Goal: Book appointment/travel/reservation

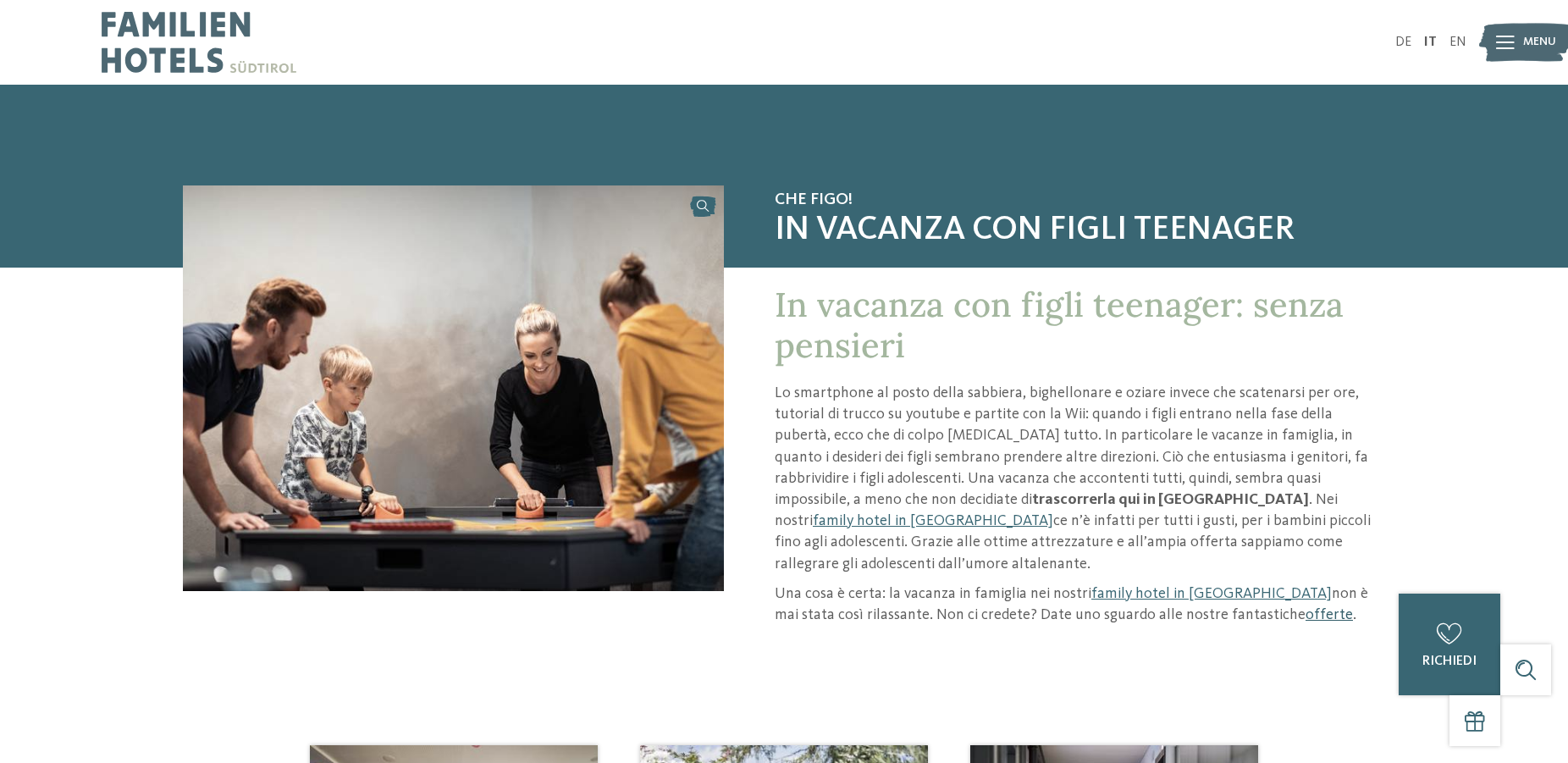
click at [1305, 607] on link "offerte" at bounding box center [1328, 614] width 48 height 15
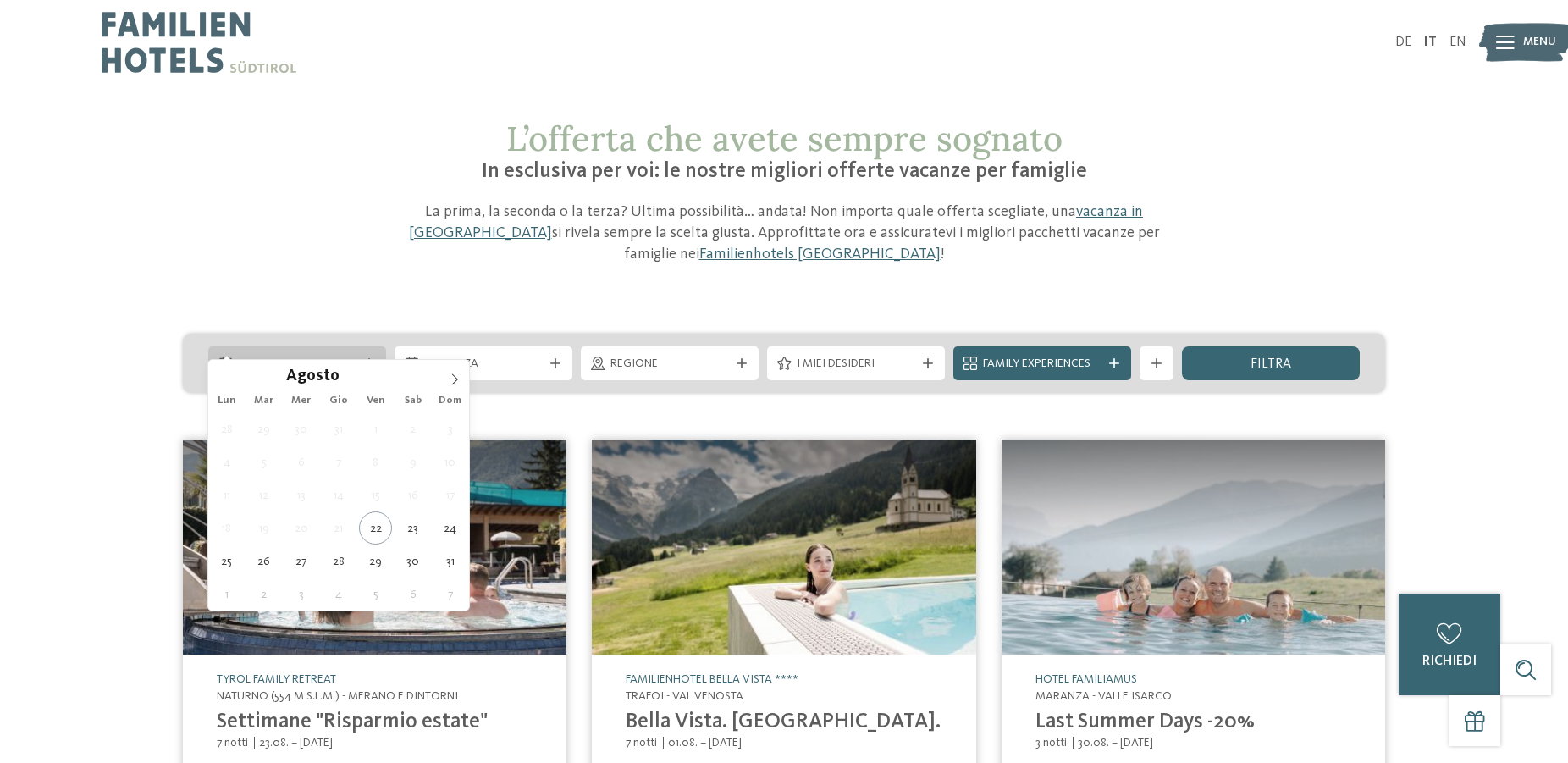
click at [304, 356] on span "Arrivo" at bounding box center [297, 364] width 119 height 17
click at [451, 379] on icon at bounding box center [454, 378] width 12 height 12
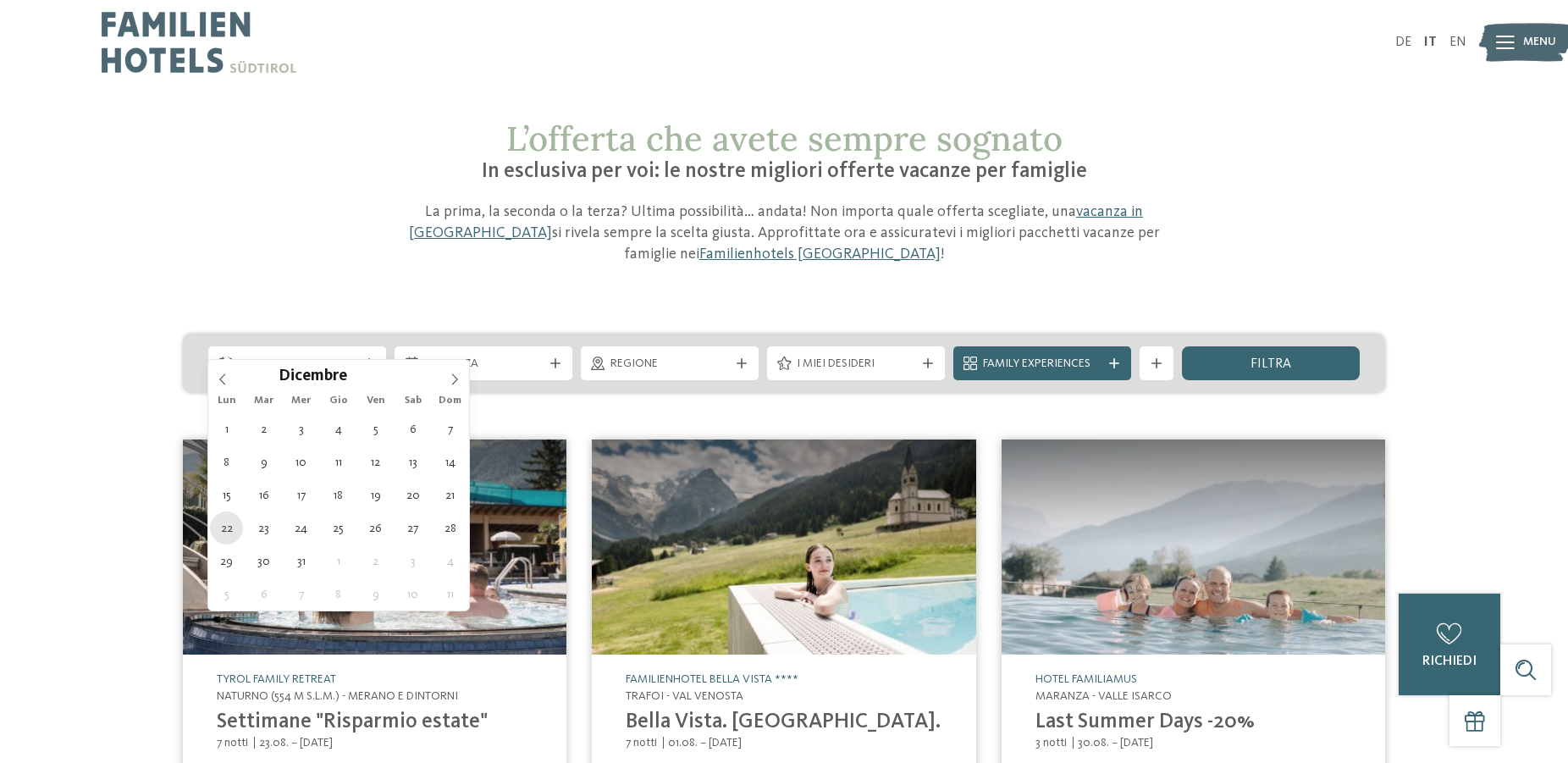
type div "22.12.2025"
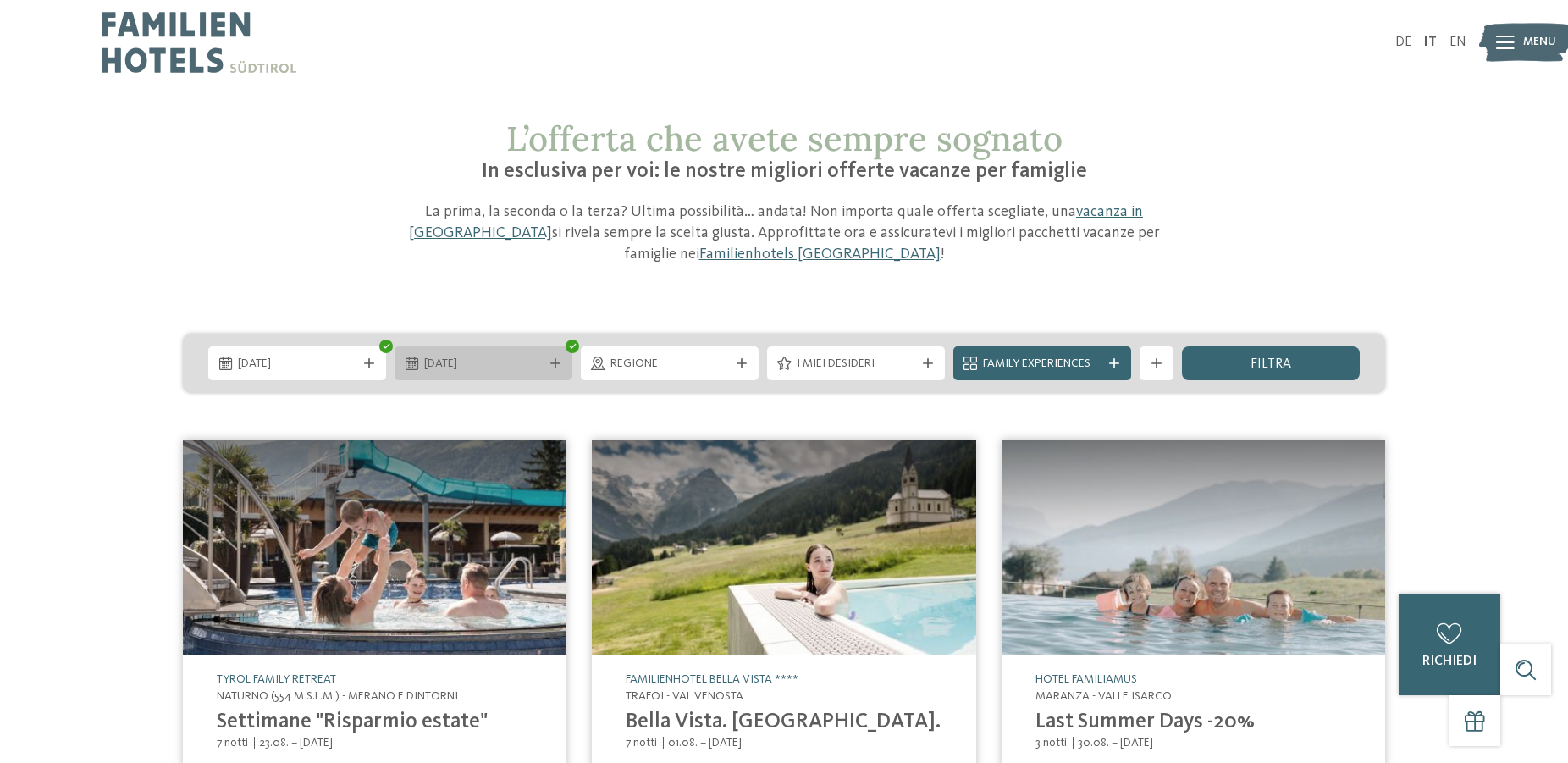
click at [528, 356] on span "22.12.2025" at bounding box center [484, 364] width 119 height 17
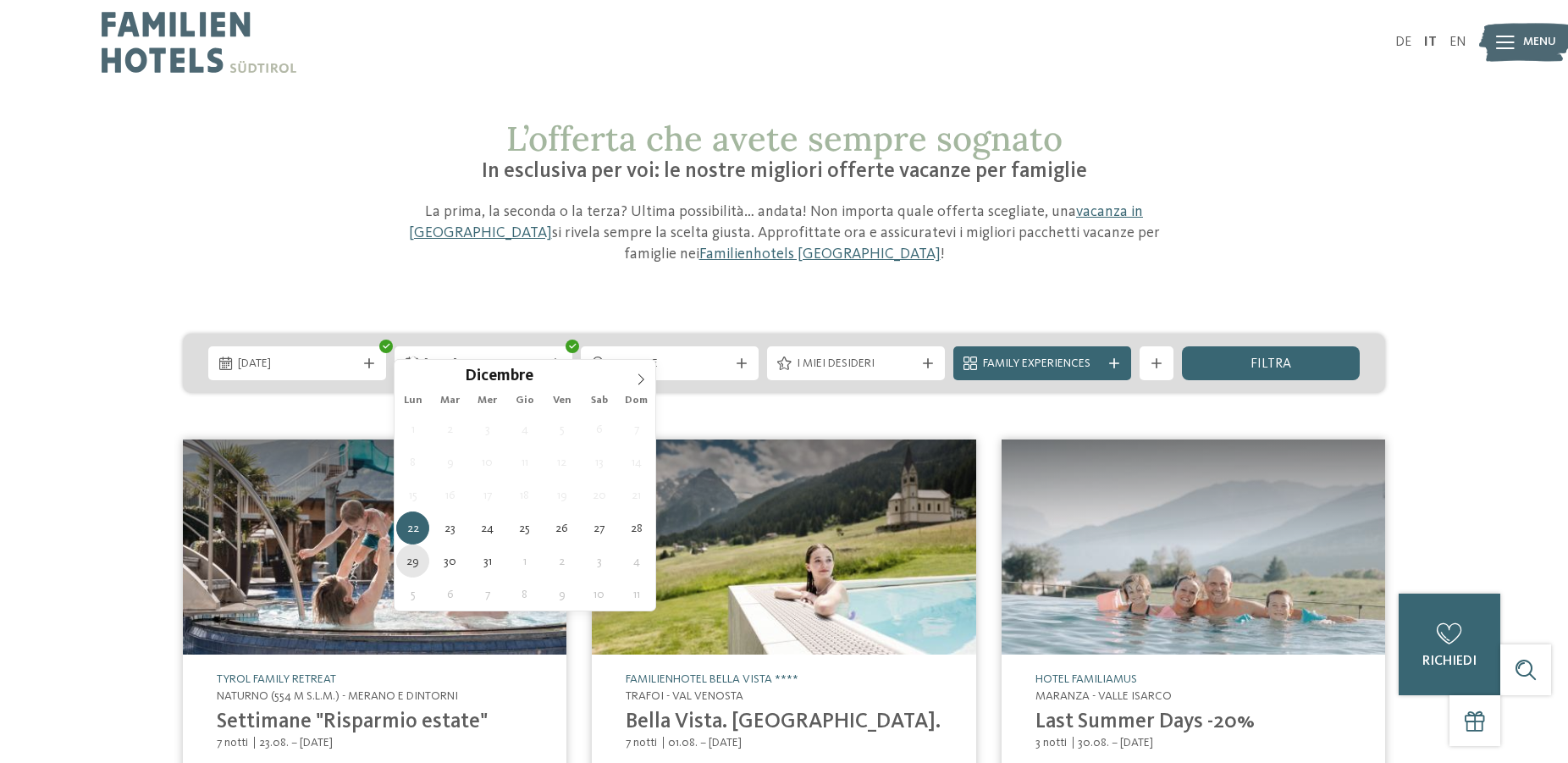
type div "29.12.2025"
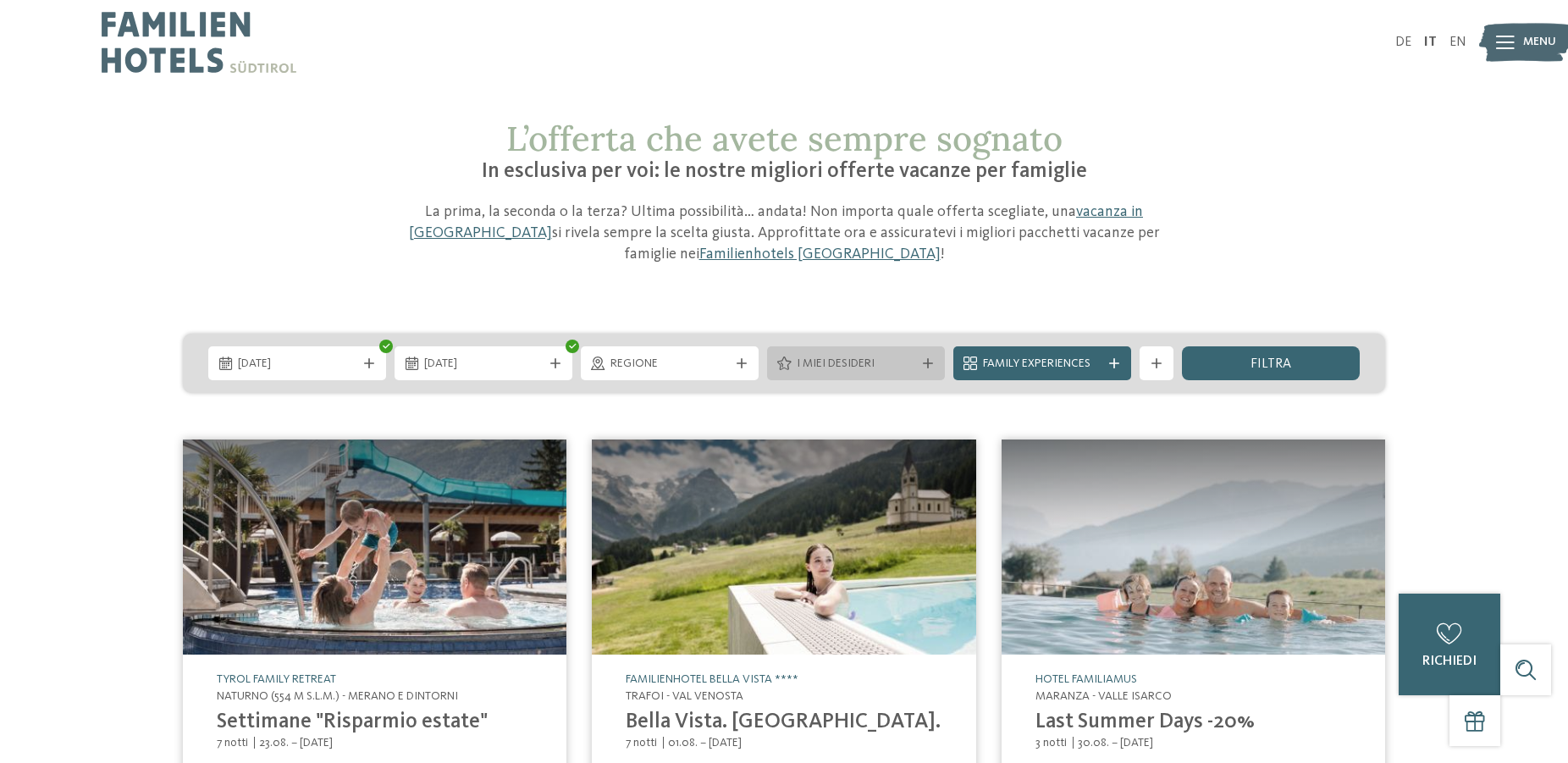
click at [891, 356] on span "I miei desideri" at bounding box center [856, 364] width 119 height 17
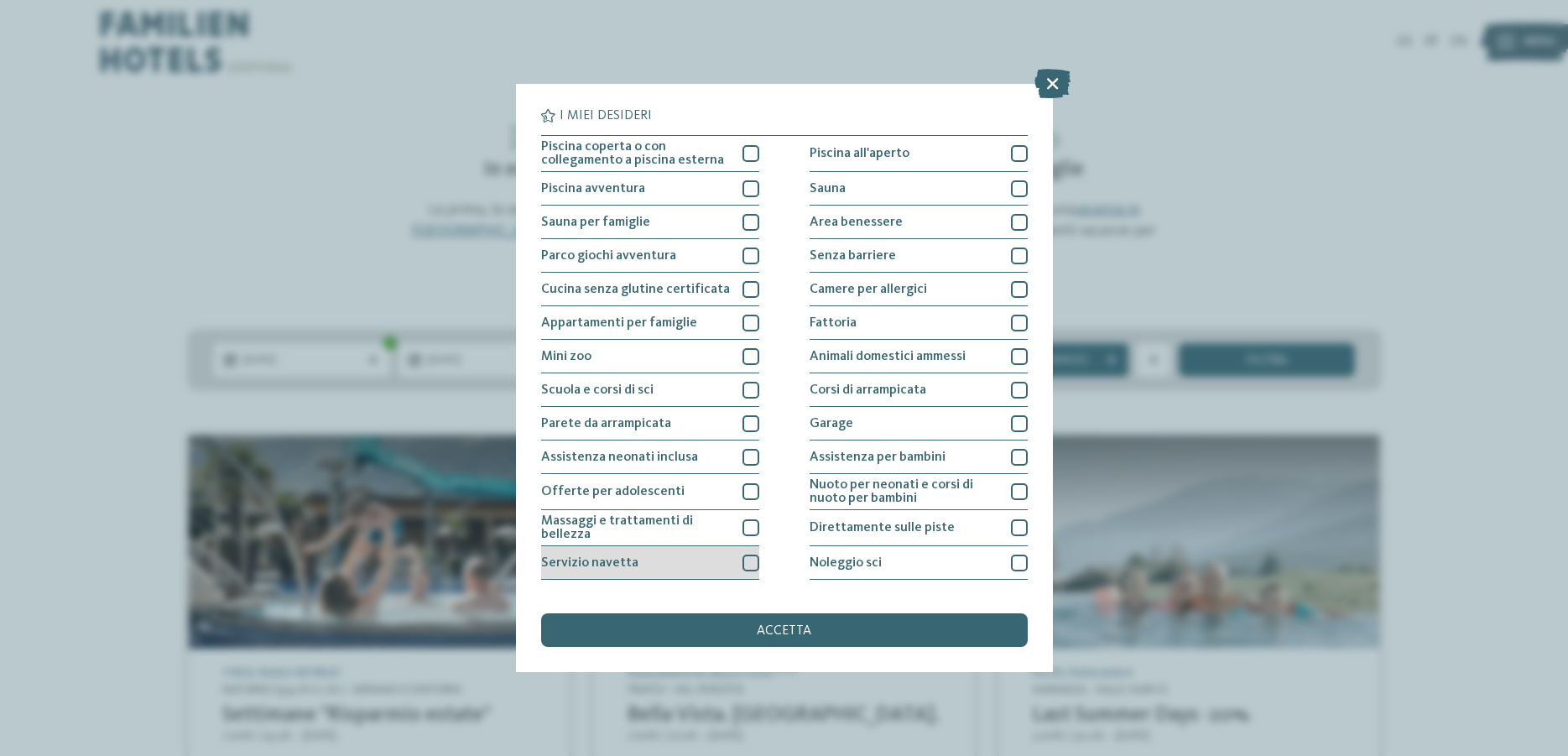
click at [747, 557] on div at bounding box center [751, 562] width 17 height 17
click at [765, 621] on div "accetta" at bounding box center [784, 630] width 486 height 34
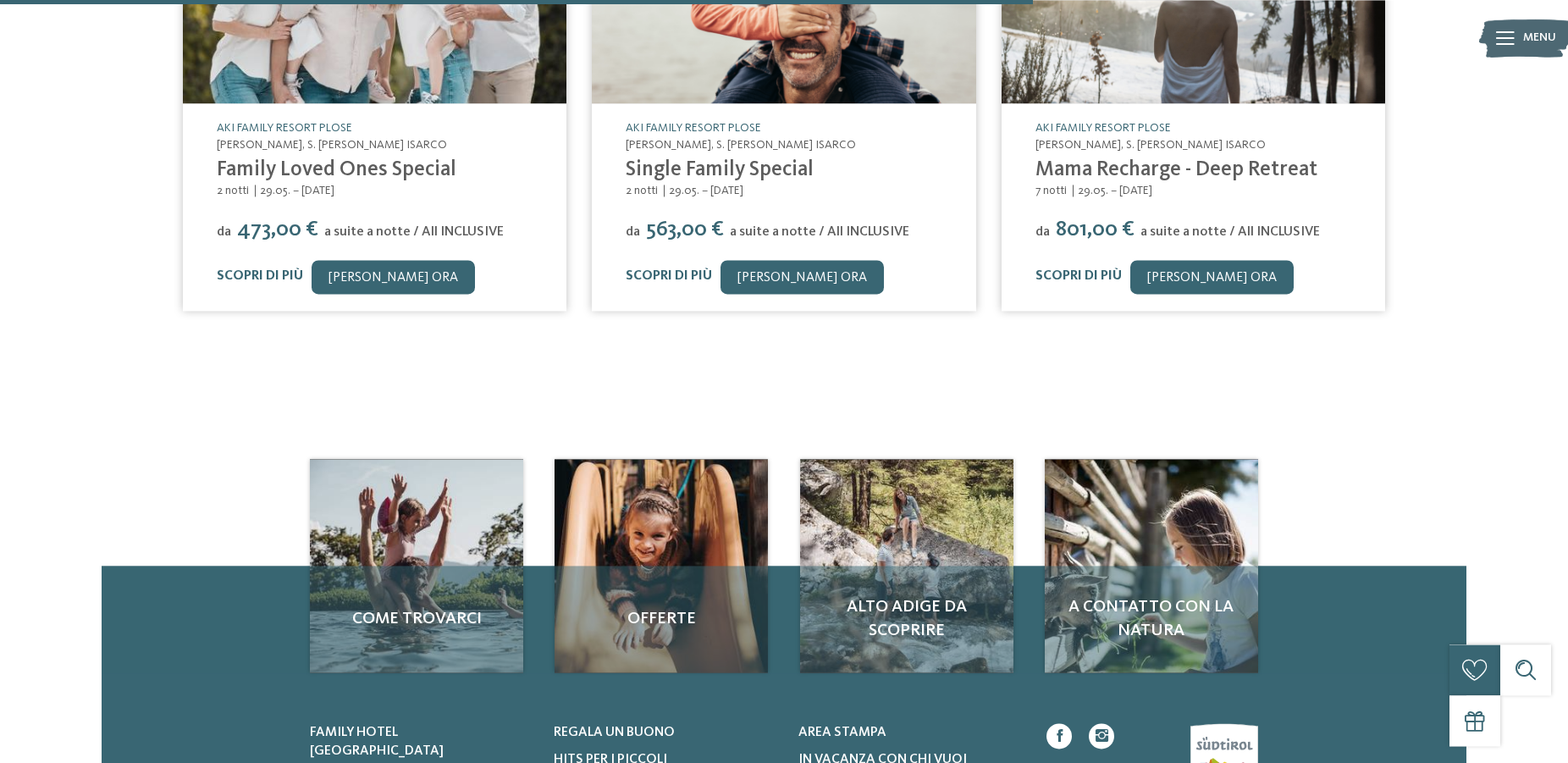
scroll to position [1105, 0]
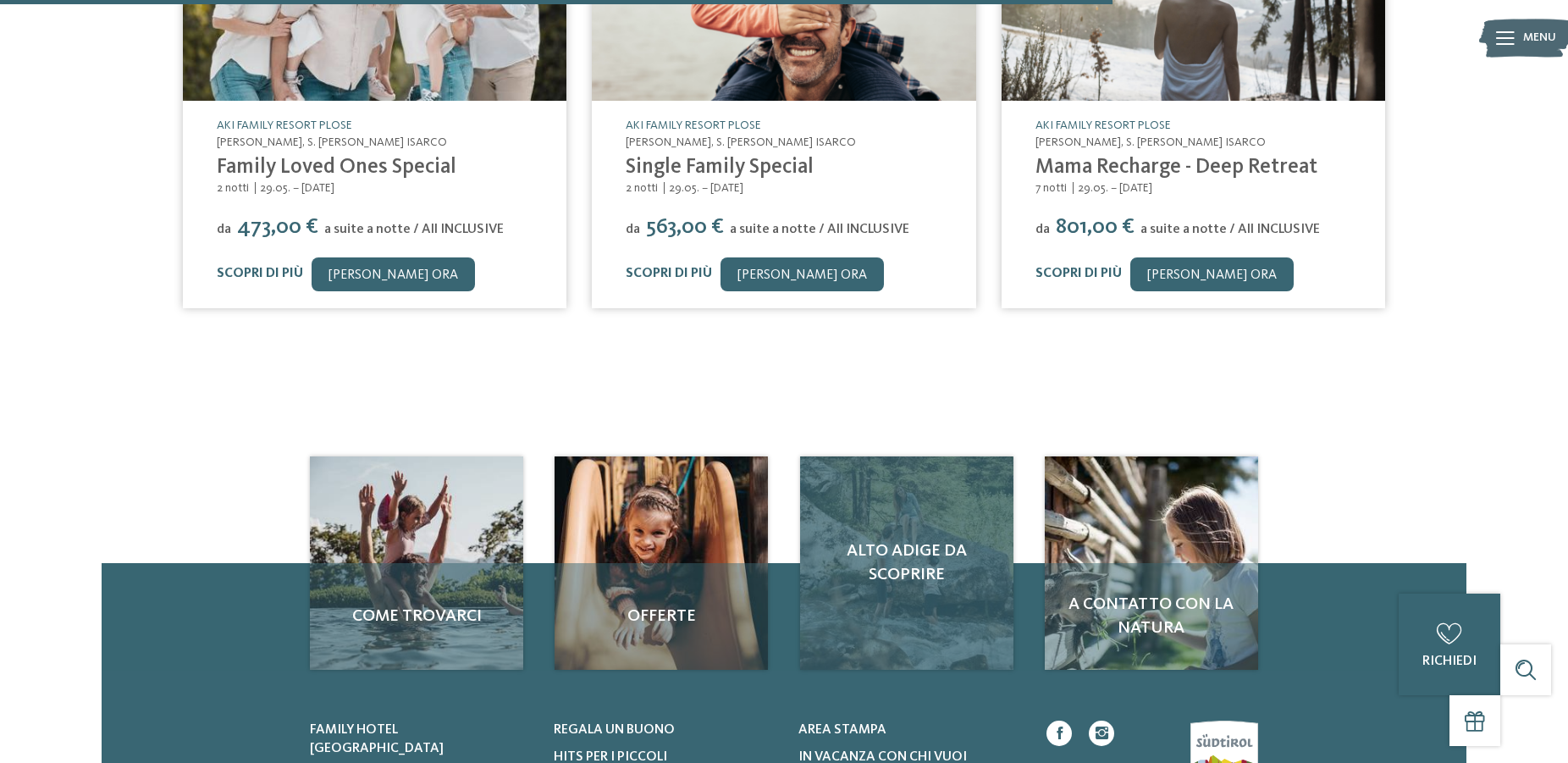
click at [875, 557] on span "Alto Adige da scoprire" at bounding box center [906, 563] width 179 height 48
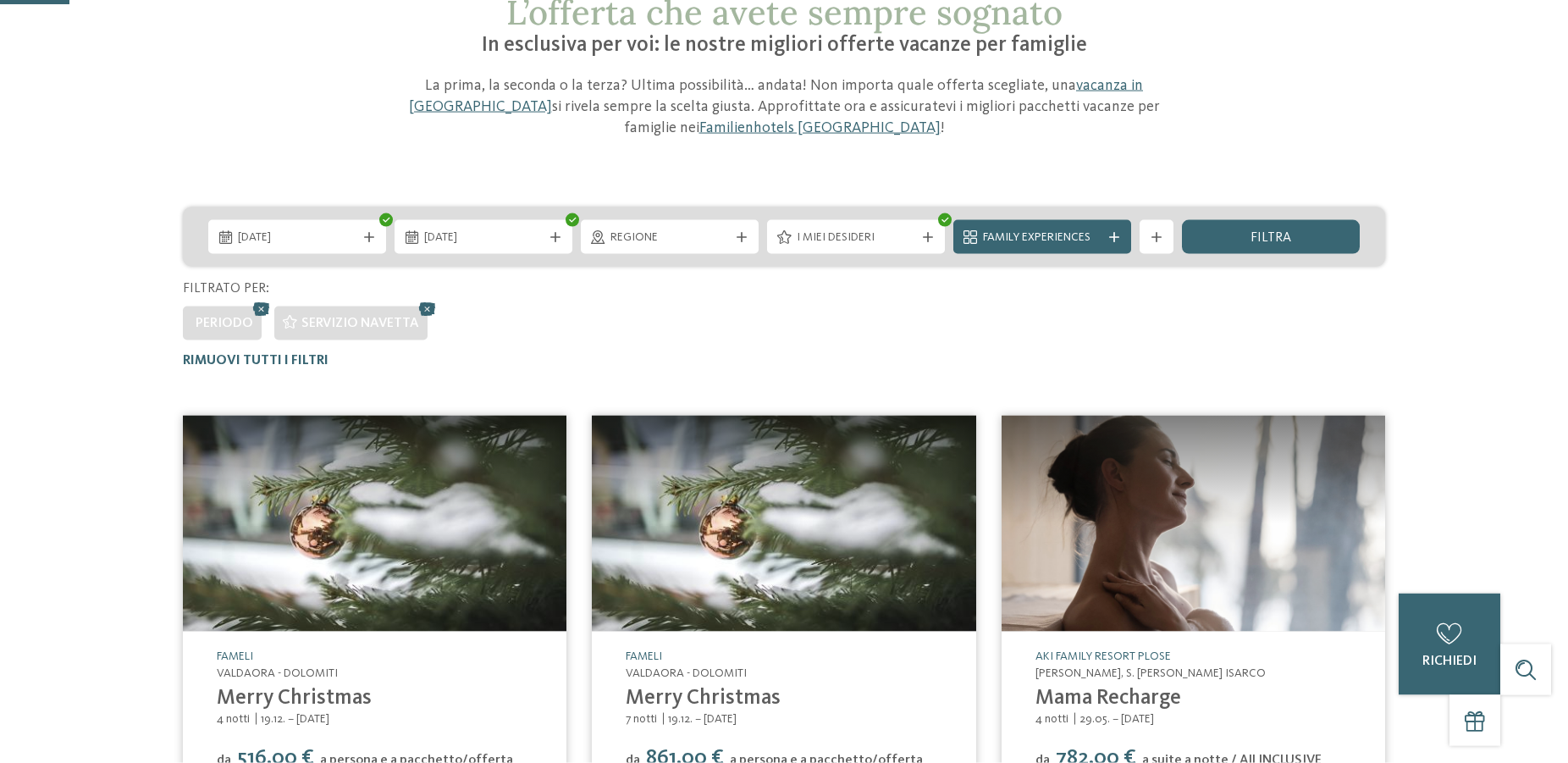
scroll to position [69, 0]
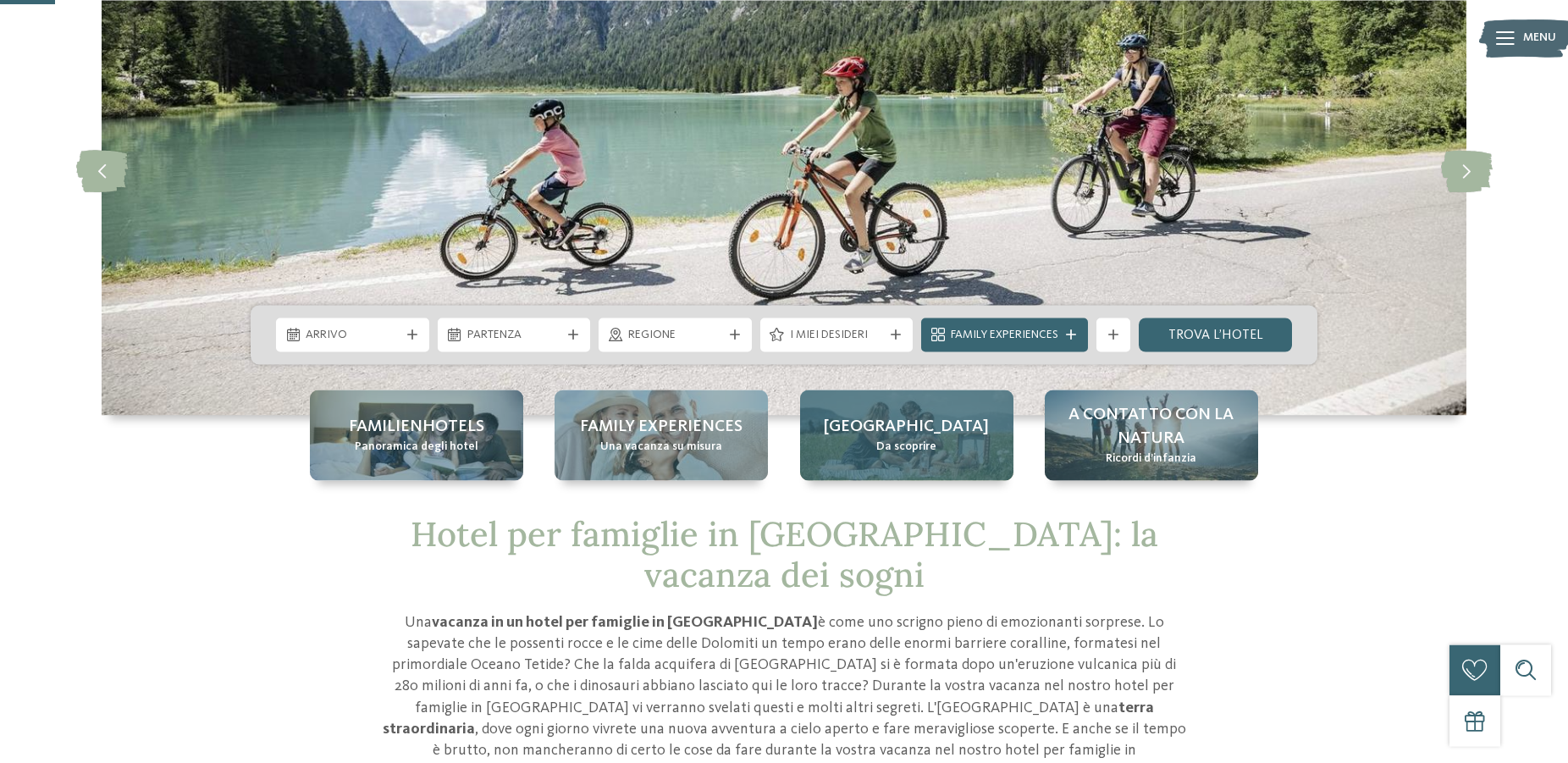
scroll to position [173, 0]
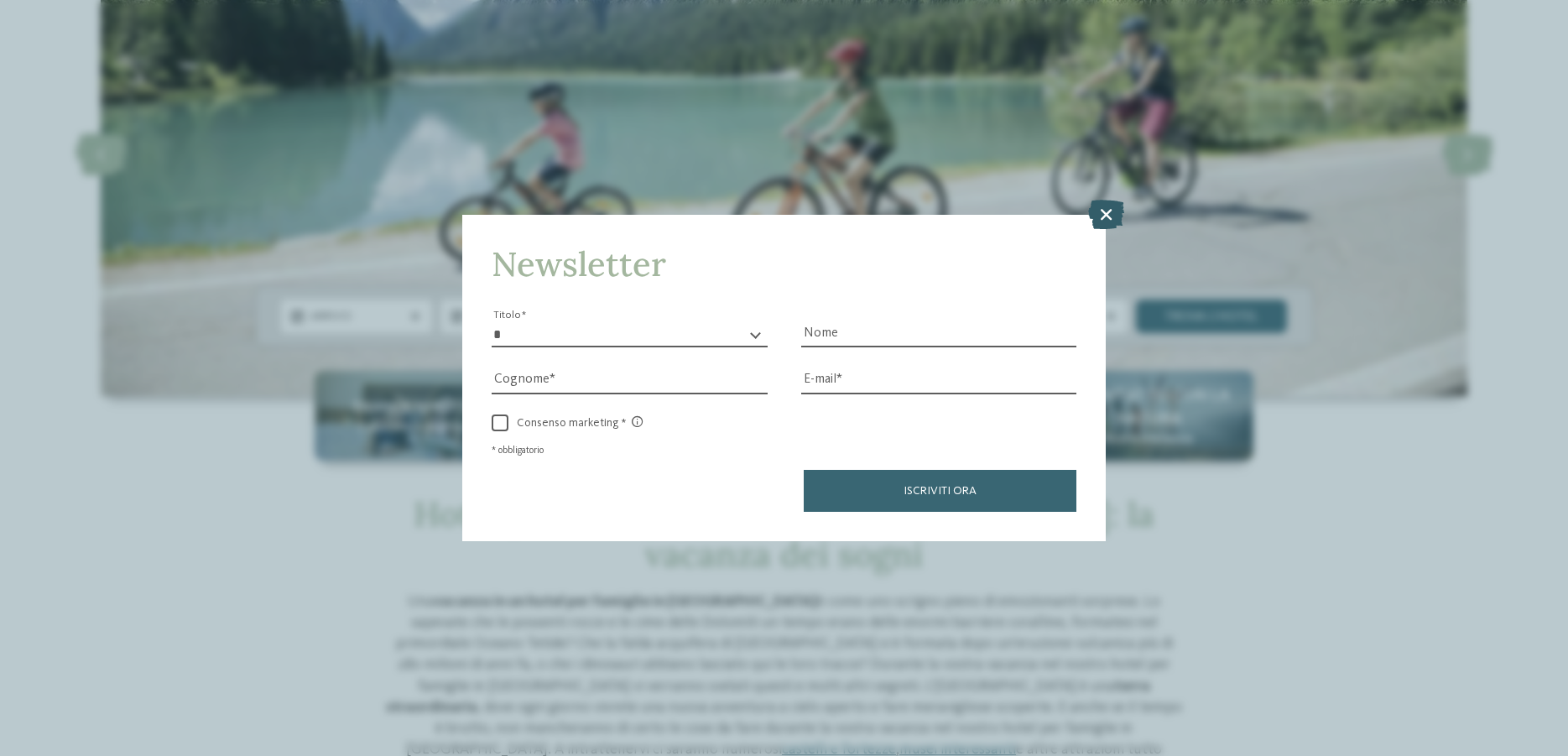
click at [1098, 206] on icon at bounding box center [1106, 214] width 36 height 29
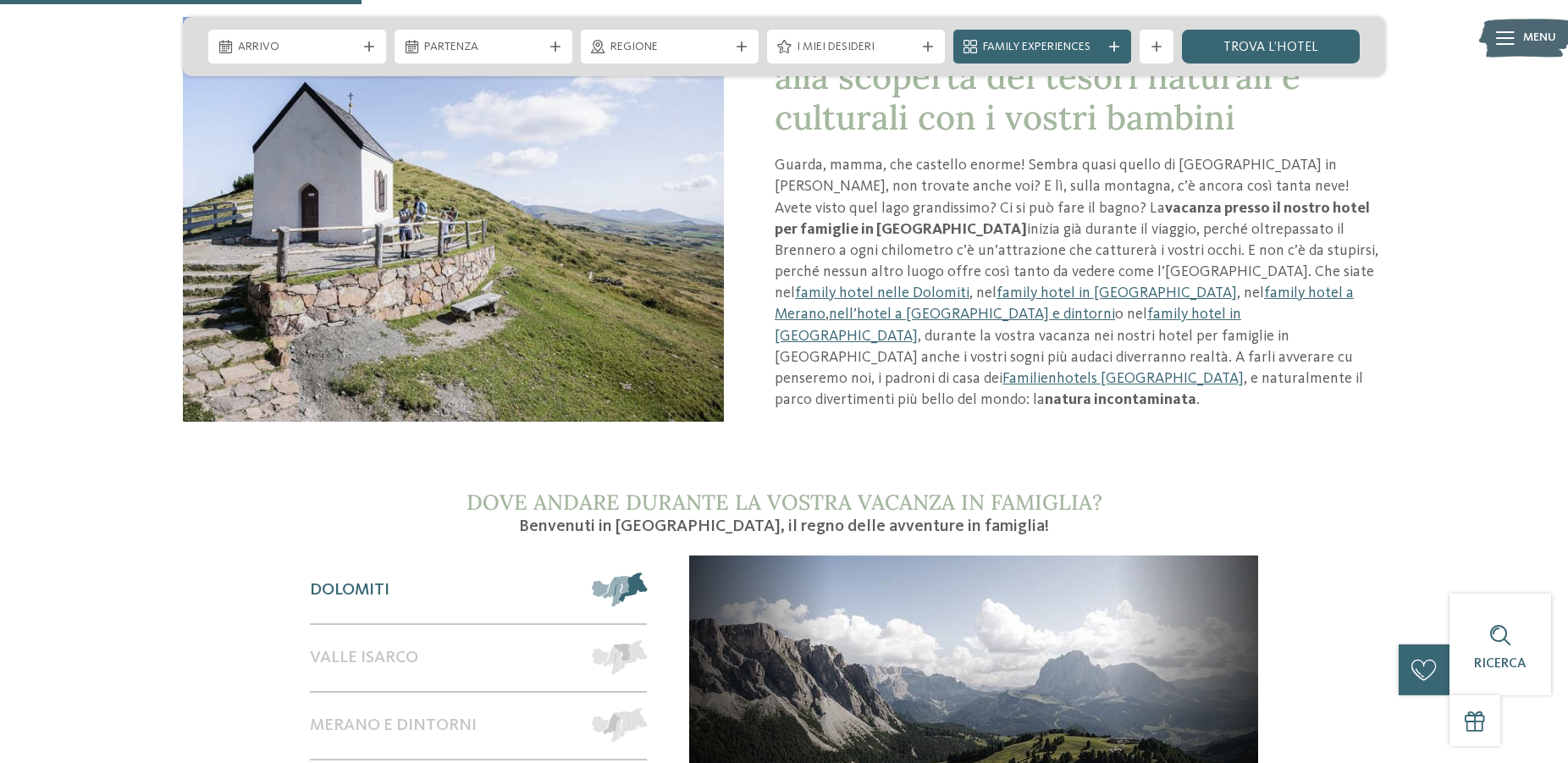
scroll to position [1036, 0]
